Goal: Task Accomplishment & Management: Manage account settings

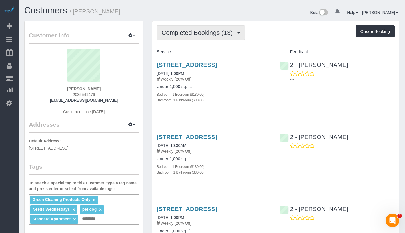
click at [188, 35] on span "Completed Bookings (13)" at bounding box center [198, 32] width 74 height 7
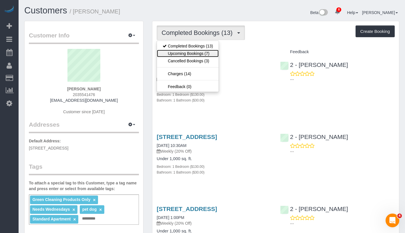
click at [182, 52] on link "Upcoming Bookings (7)" at bounding box center [188, 53] width 62 height 7
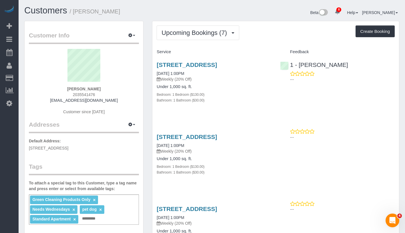
drag, startPoint x: 67, startPoint y: 91, endPoint x: 110, endPoint y: 91, distance: 43.7
click at [110, 91] on div "Jennifer Alpert 2035541476 jennyalpert9@gmail.com Customer since 2025" at bounding box center [84, 84] width 110 height 71
copy strong "Jennifer Alpert"
drag, startPoint x: 154, startPoint y: 77, endPoint x: 199, endPoint y: 79, distance: 45.4
click at [199, 79] on div "90 State Street, Apt 3, Brooklyn, NY 11201 09/03/2025 1:00PM Weekly (20% Off) U…" at bounding box center [213, 86] width 123 height 58
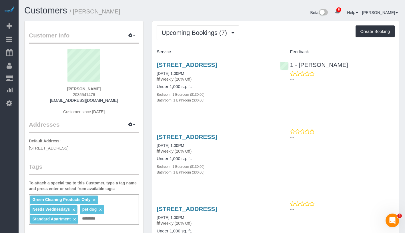
copy link "09/03/2025 1:00PM"
click at [230, 97] on div "Bedroom: 1 Bedroom ($130.00)" at bounding box center [213, 94] width 114 height 6
click at [178, 76] on link "09/03/2025 1:00PM" at bounding box center [169, 73] width 27 height 5
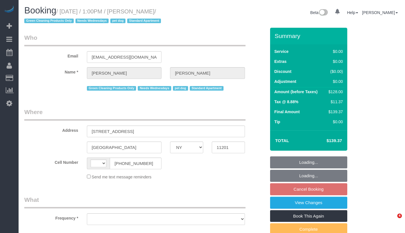
select select "NY"
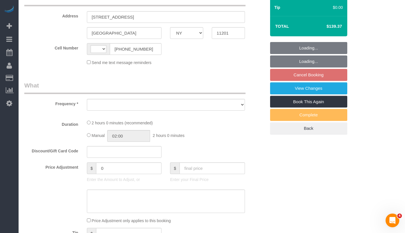
select select "string:[GEOGRAPHIC_DATA]"
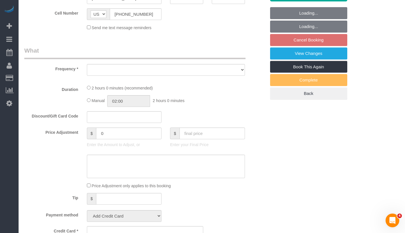
select select "object:704"
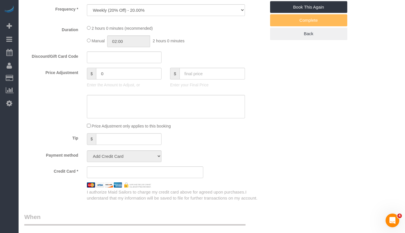
select select "string:stripe-pm_1RN3sH4VGloSiKo7cD90aCm4"
select select "1"
select select "spot2"
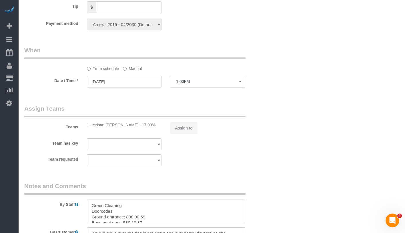
select select "object:966"
select select "number:57"
select select "number:74"
select select "number:13"
select select "number:7"
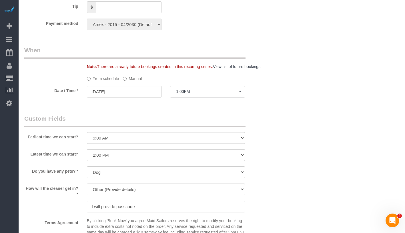
select select "1"
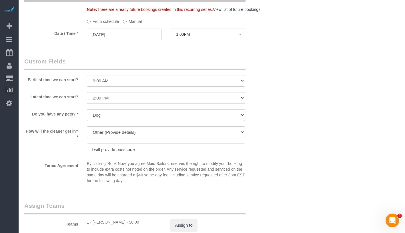
select select "spot57"
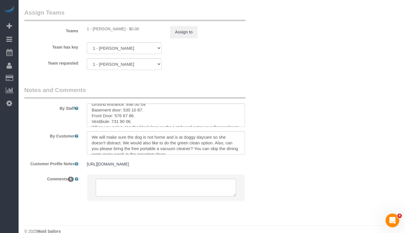
scroll to position [18, 0]
drag, startPoint x: 91, startPoint y: 120, endPoint x: 135, endPoint y: 122, distance: 44.3
click at [135, 122] on textarea at bounding box center [166, 114] width 158 height 23
paste textarea "181 75 34"
drag, startPoint x: 91, startPoint y: 114, endPoint x: 135, endPoint y: 115, distance: 44.3
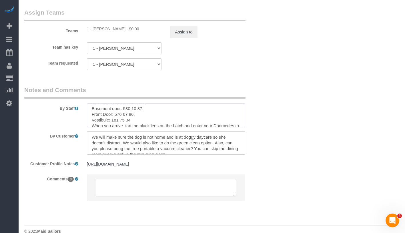
click at [135, 115] on textarea at bounding box center [166, 114] width 158 height 23
paste textarea "797 32 32"
drag, startPoint x: 91, startPoint y: 108, endPoint x: 148, endPoint y: 107, distance: 56.8
click at [148, 107] on textarea at bounding box center [166, 114] width 158 height 23
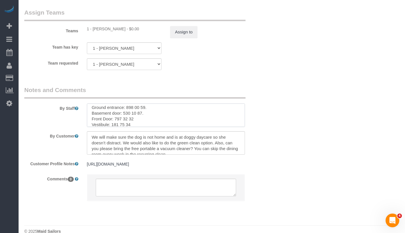
paste textarea "748 90 30"
drag, startPoint x: 91, startPoint y: 115, endPoint x: 161, endPoint y: 114, distance: 69.7
click at [161, 114] on textarea at bounding box center [166, 114] width 158 height 23
paste textarea "440 72 65."
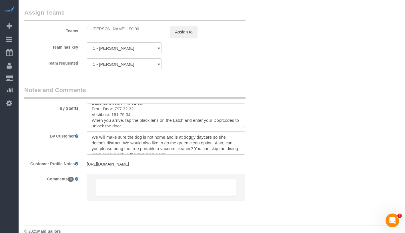
scroll to position [27, 0]
type textarea "Green Cleaning Doorcodes: Ground entrance: 748 90 30. Basement door: 440 72 65.…"
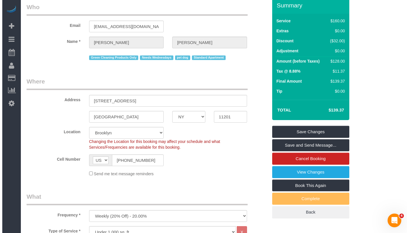
scroll to position [0, 0]
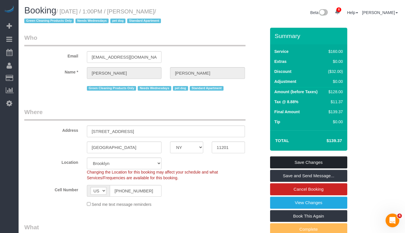
click at [325, 164] on link "Save Changes" at bounding box center [308, 162] width 77 height 12
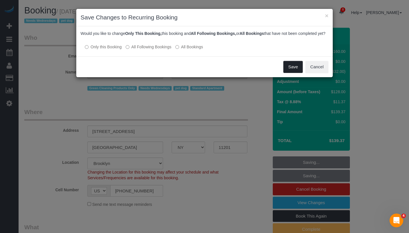
click at [299, 73] on button "Save" at bounding box center [292, 67] width 19 height 12
